Goal: Transaction & Acquisition: Purchase product/service

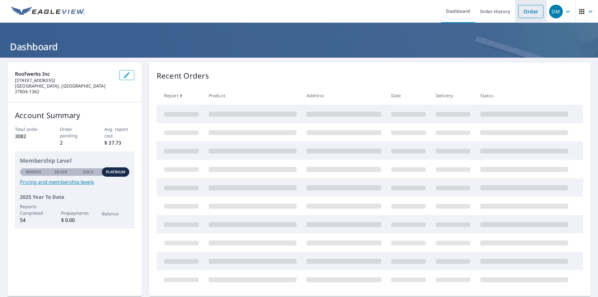
drag, startPoint x: 522, startPoint y: 4, endPoint x: 522, endPoint y: 11, distance: 6.3
click at [522, 5] on li "Order" at bounding box center [530, 11] width 31 height 23
click at [521, 12] on link "Order" at bounding box center [530, 11] width 25 height 13
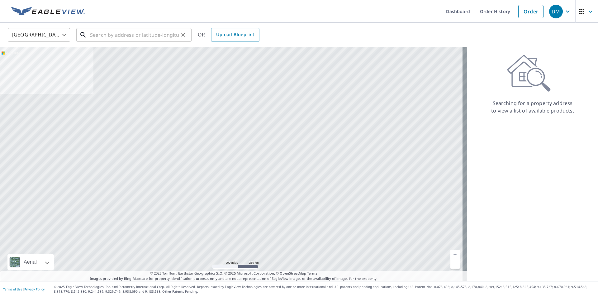
click at [165, 35] on input "text" at bounding box center [134, 34] width 89 height 17
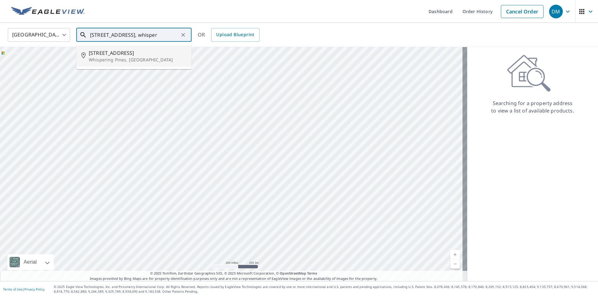
click at [105, 61] on p "Whispering Pines, [GEOGRAPHIC_DATA]" at bounding box center [138, 60] width 98 height 6
type input "[STREET_ADDRESS]"
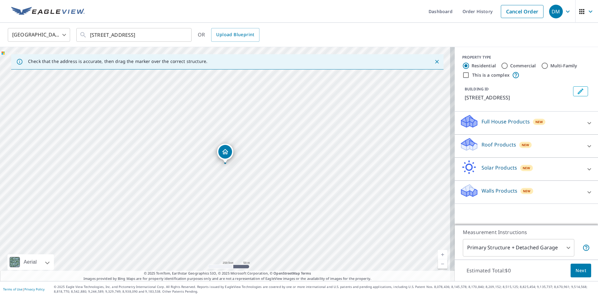
click at [492, 145] on p "Roof Products" at bounding box center [498, 144] width 35 height 7
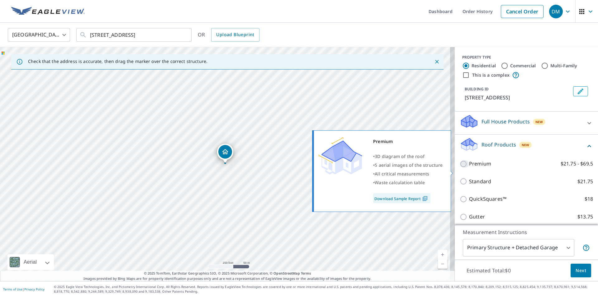
click at [459, 167] on input "Premium $21.75 - $69.5" at bounding box center [463, 163] width 9 height 7
checkbox input "true"
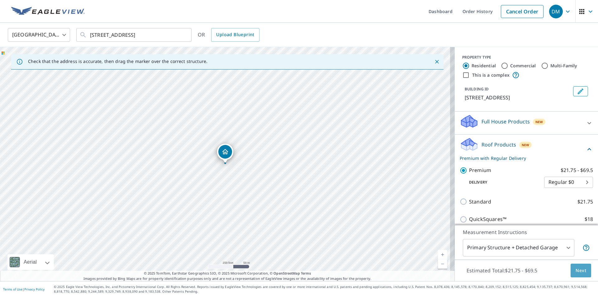
click at [575, 268] on span "Next" at bounding box center [580, 270] width 11 height 8
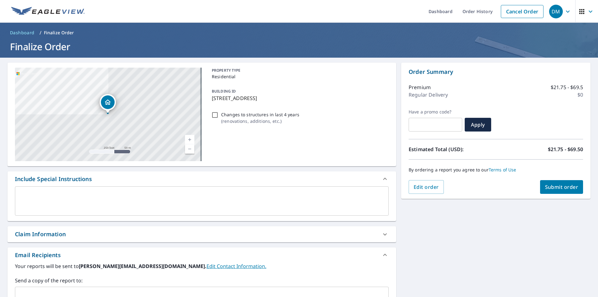
scroll to position [95, 0]
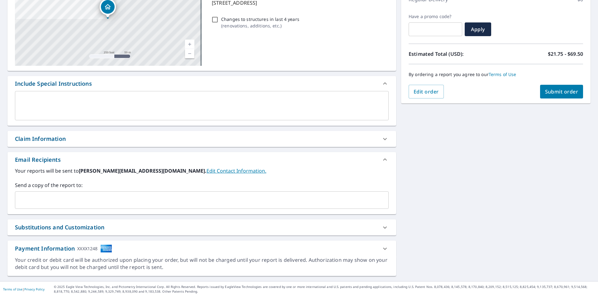
click at [105, 203] on input "text" at bounding box center [197, 200] width 359 height 12
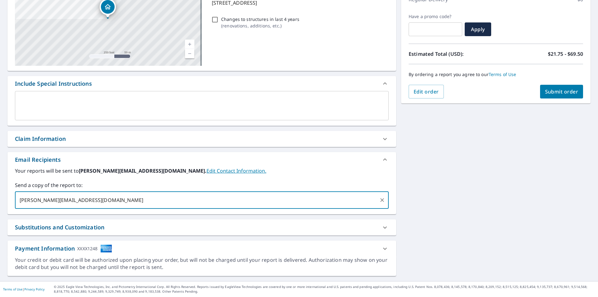
type input "[PERSON_NAME][EMAIL_ADDRESS][DOMAIN_NAME]"
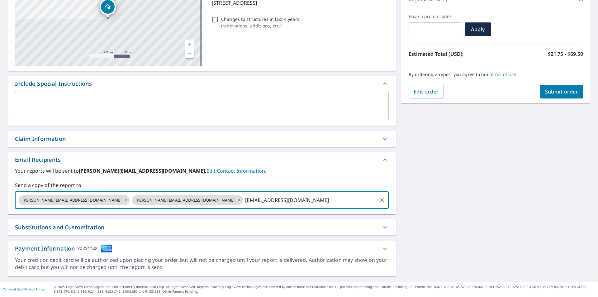
type input "[EMAIL_ADDRESS][DOMAIN_NAME]"
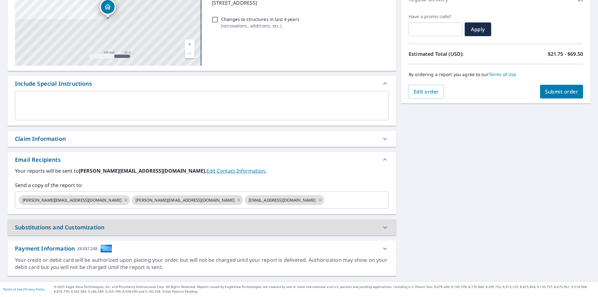
click at [546, 91] on span "Submit order" at bounding box center [561, 91] width 33 height 7
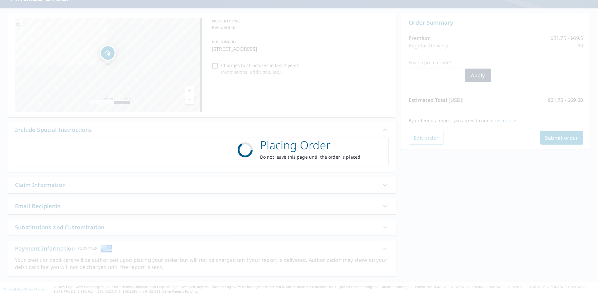
scroll to position [49, 0]
